Goal: Share content

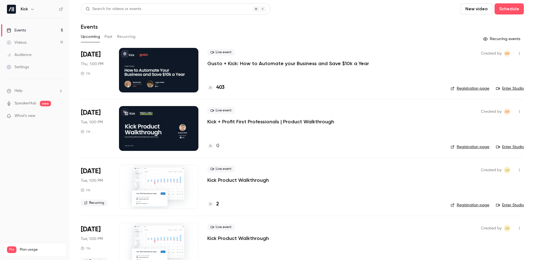
click at [236, 63] on p "Gusto + Kick: How to Automate your Business and Save $10k a Year" at bounding box center [288, 63] width 162 height 7
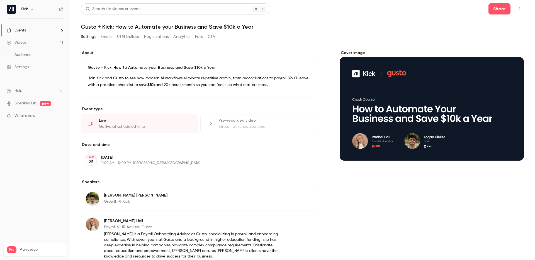
click at [518, 9] on icon "button" at bounding box center [519, 9] width 4 height 4
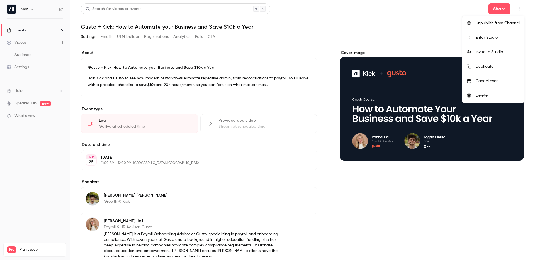
click at [492, 50] on div "Invite to Studio" at bounding box center [497, 52] width 44 height 6
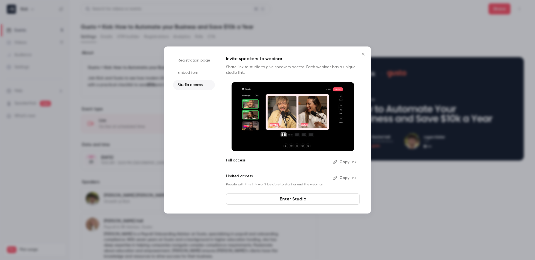
click at [349, 180] on button "Copy link" at bounding box center [344, 177] width 29 height 9
click at [346, 178] on button "Copy link" at bounding box center [344, 177] width 29 height 9
